Goal: Task Accomplishment & Management: Manage account settings

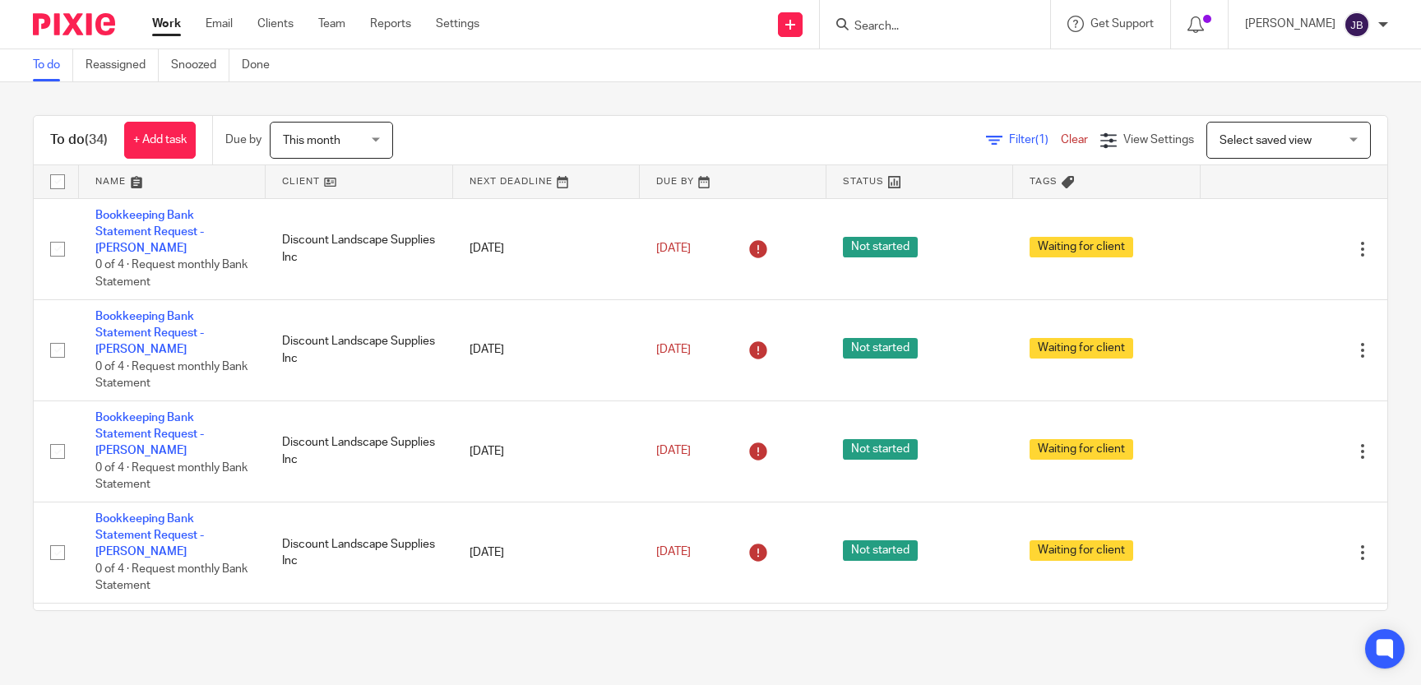
click at [966, 16] on form at bounding box center [940, 24] width 175 height 21
click at [962, 34] on input "Search" at bounding box center [927, 27] width 148 height 15
type input "reveal"
click at [1012, 64] on link at bounding box center [952, 64] width 204 height 25
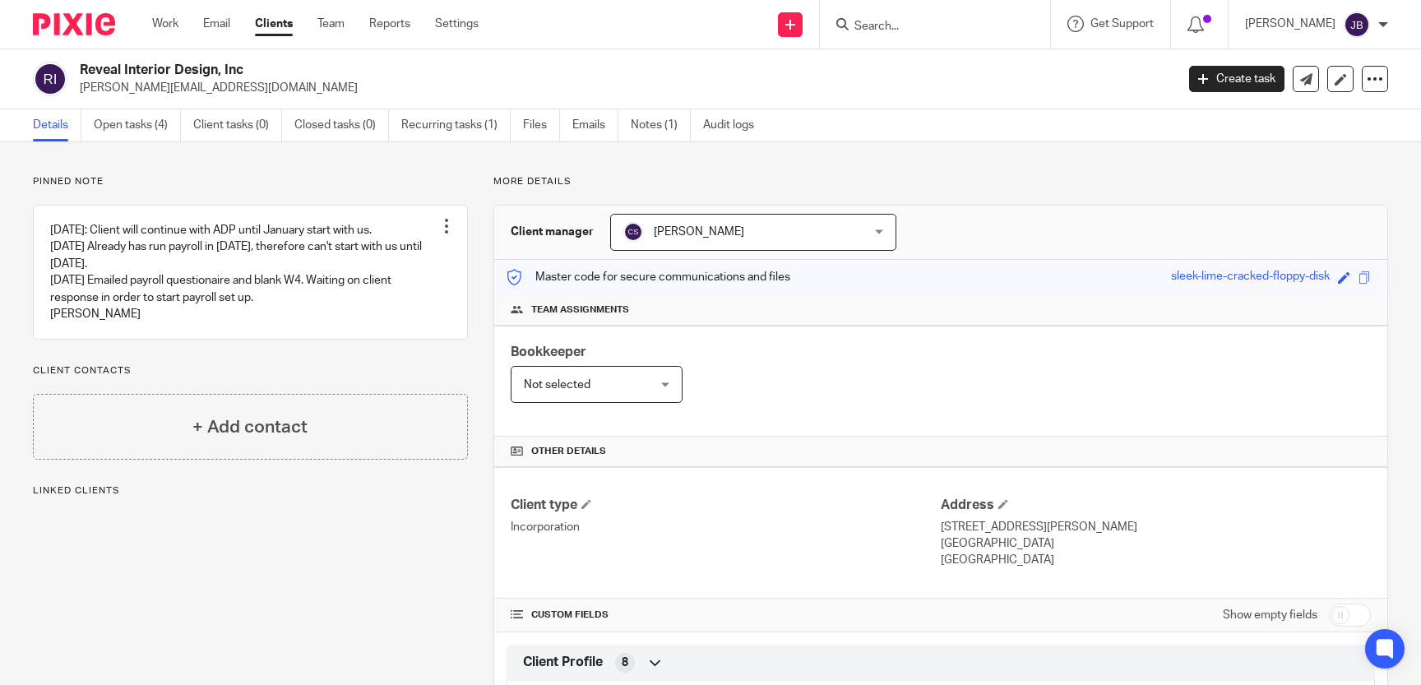
scroll to position [302, 0]
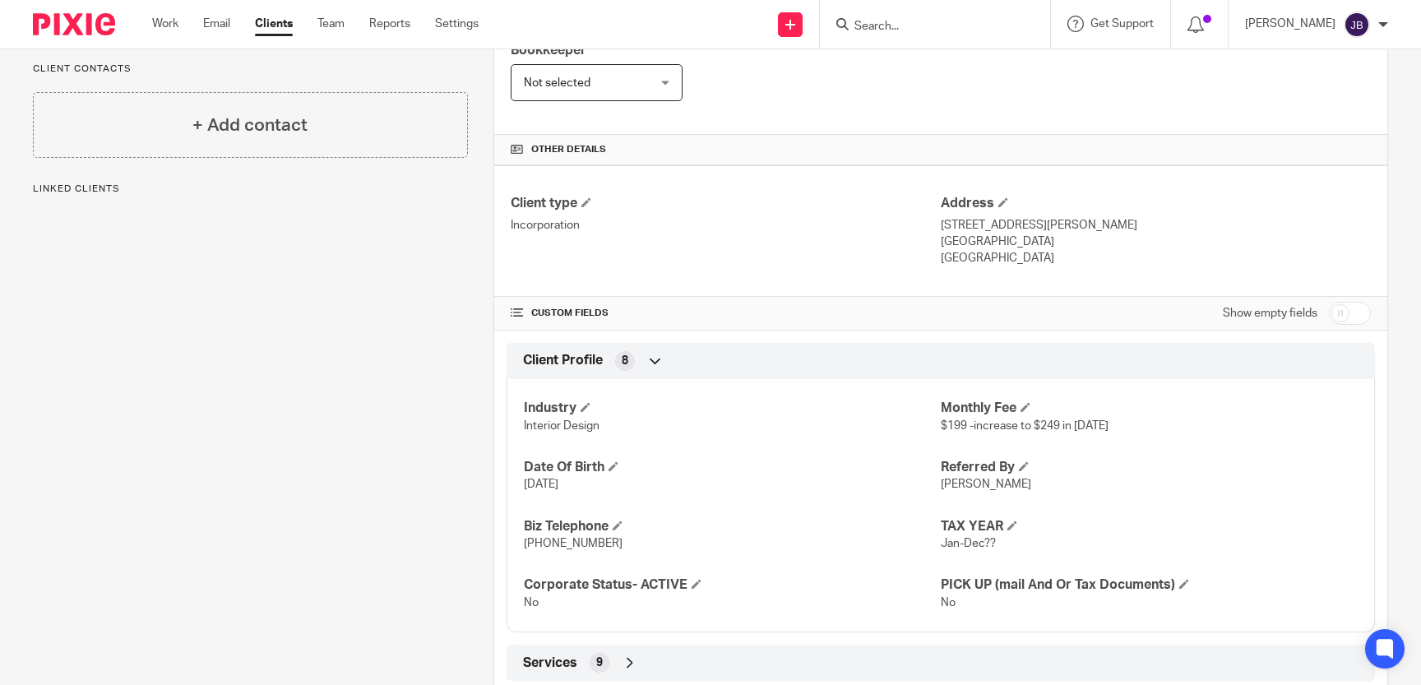
click at [1341, 316] on input "checkbox" at bounding box center [1350, 313] width 42 height 23
checkbox input "true"
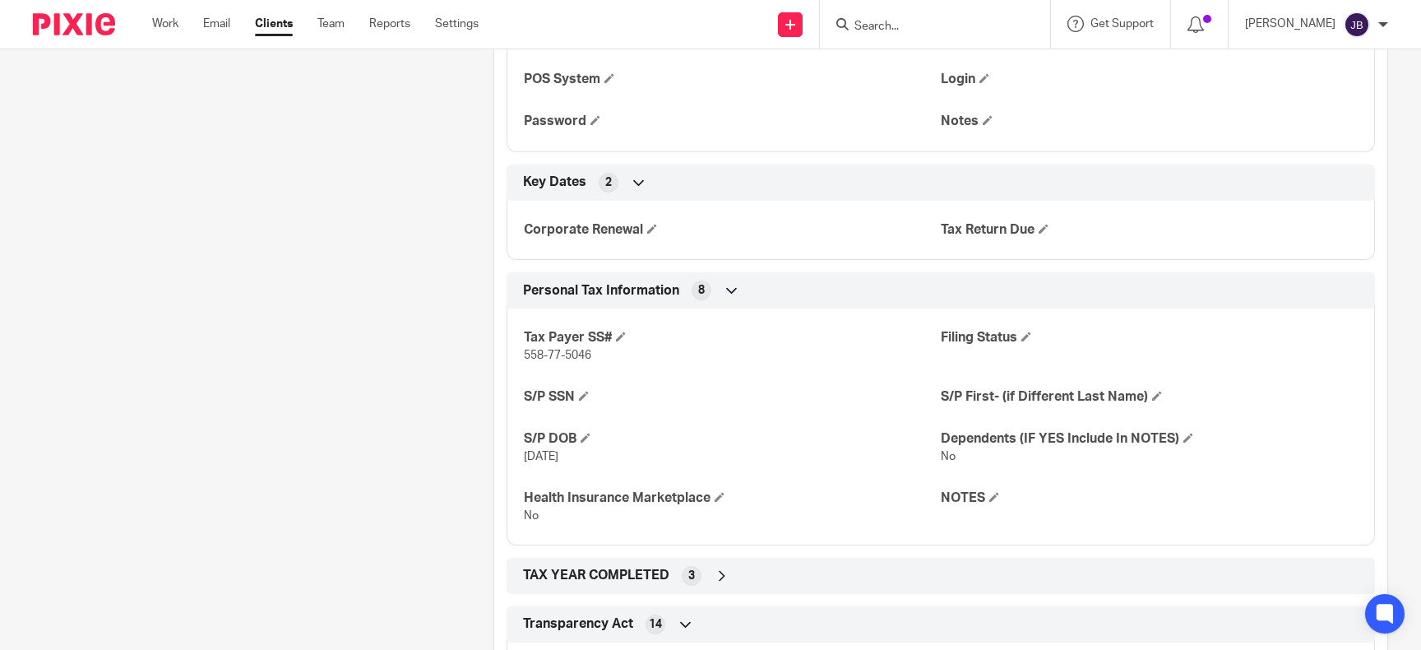
scroll to position [2416, 0]
